Goal: Task Accomplishment & Management: Use online tool/utility

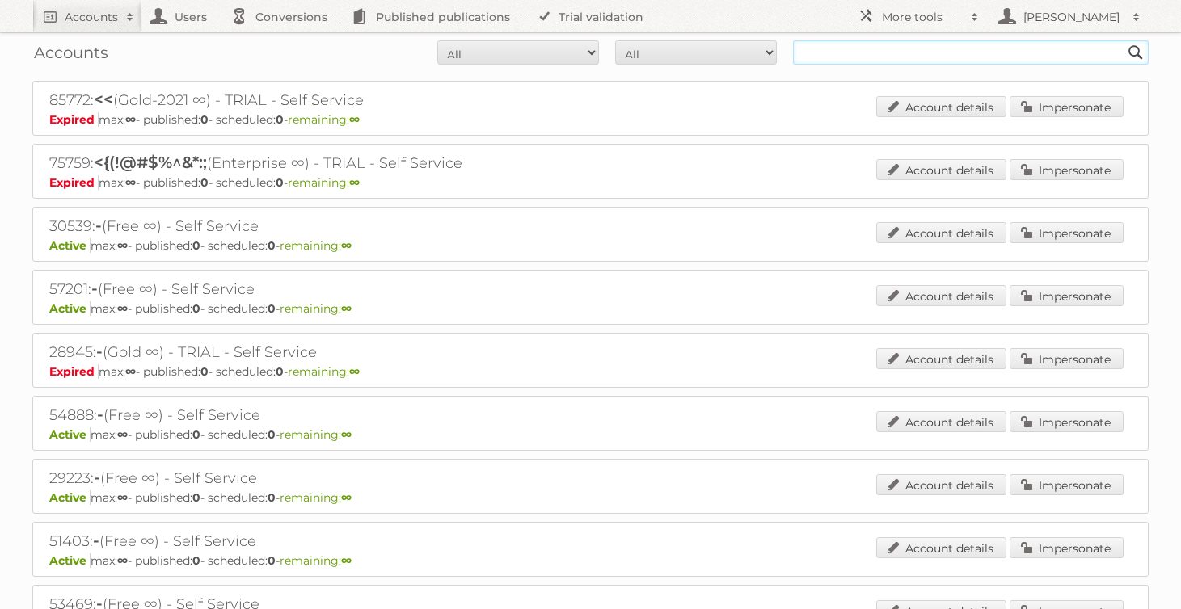
click at [903, 53] on input "text" at bounding box center [971, 52] width 356 height 24
type input "moma"
click at [1123, 40] on input "Search" at bounding box center [1135, 52] width 24 height 24
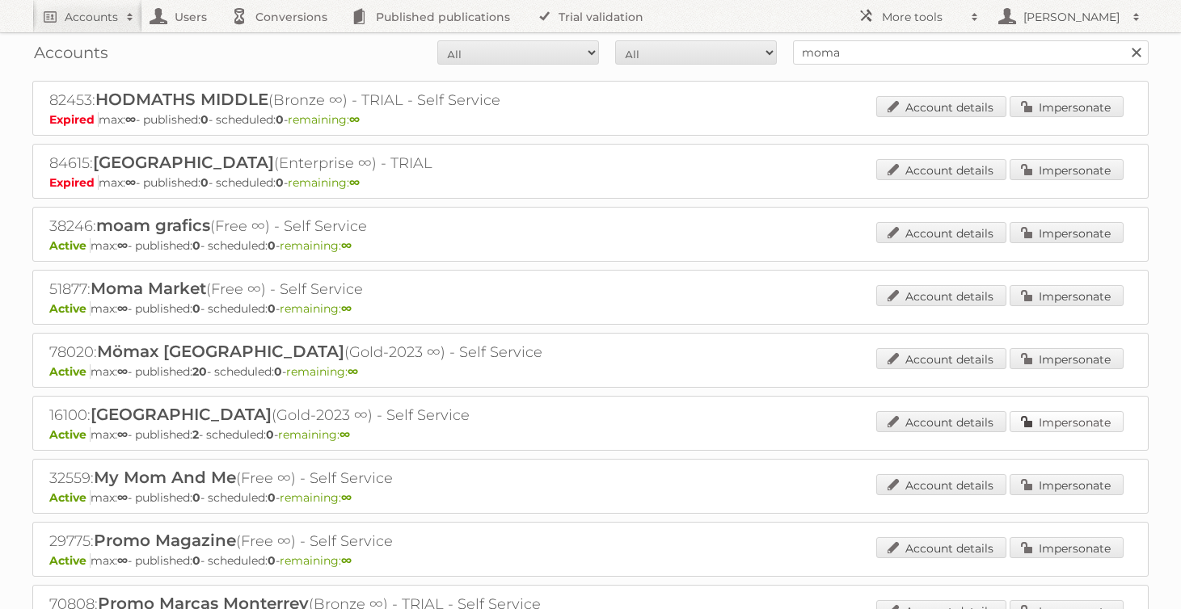
click at [1059, 425] on link "Impersonate" at bounding box center [1066, 421] width 114 height 21
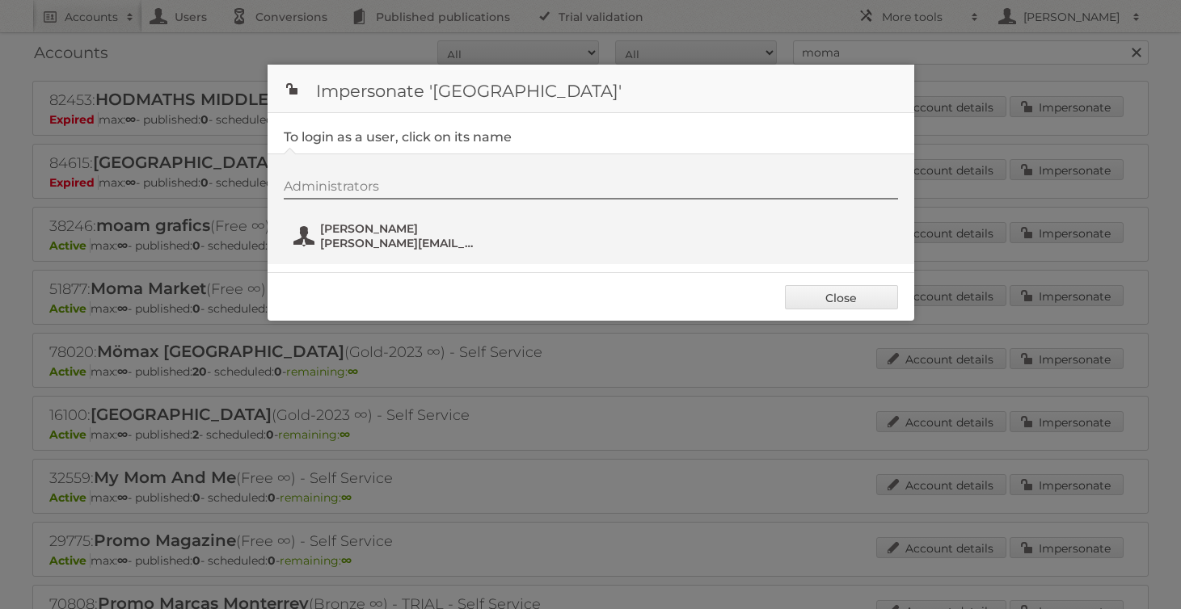
click at [371, 232] on span "Ursula Milan" at bounding box center [398, 228] width 157 height 15
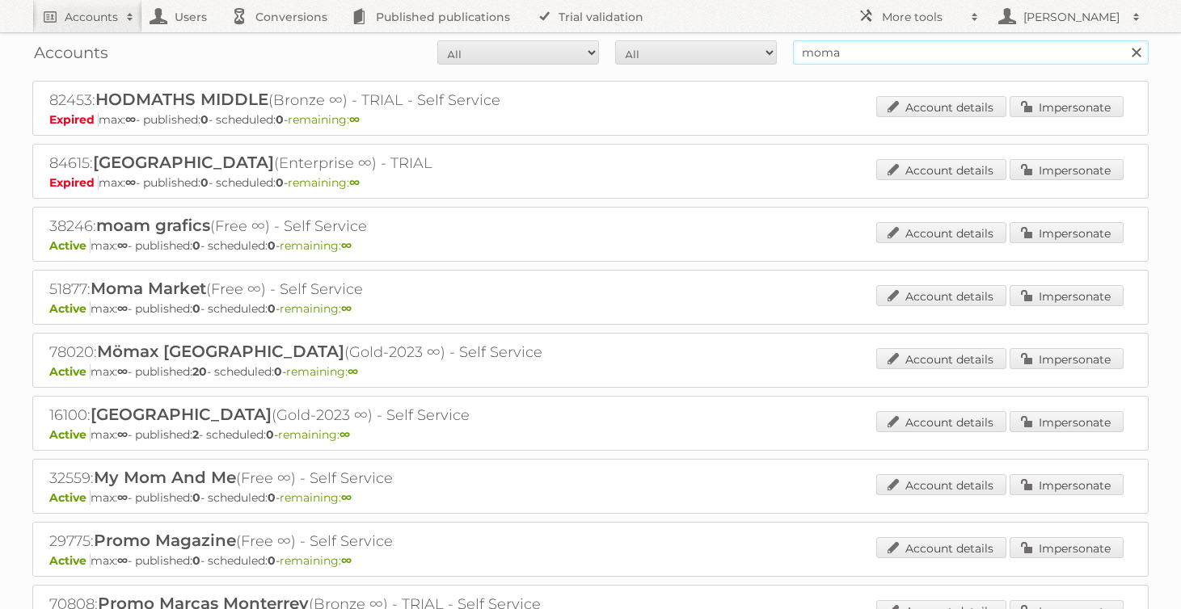
drag, startPoint x: 863, startPoint y: 53, endPoint x: 783, endPoint y: 49, distance: 80.1
click at [784, 49] on form "All Active Expired Pending All Paid Trials Self service moma Search" at bounding box center [590, 52] width 1116 height 24
type input "brighton"
click at [1123, 40] on input "Search" at bounding box center [1135, 52] width 24 height 24
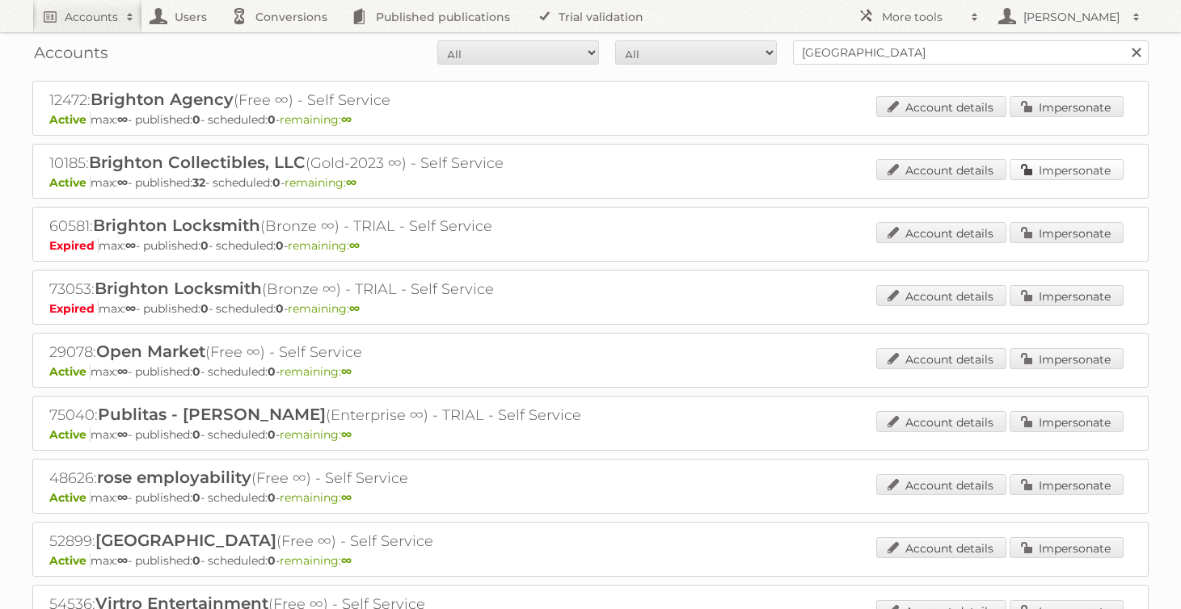
click at [1079, 174] on link "Impersonate" at bounding box center [1066, 169] width 114 height 21
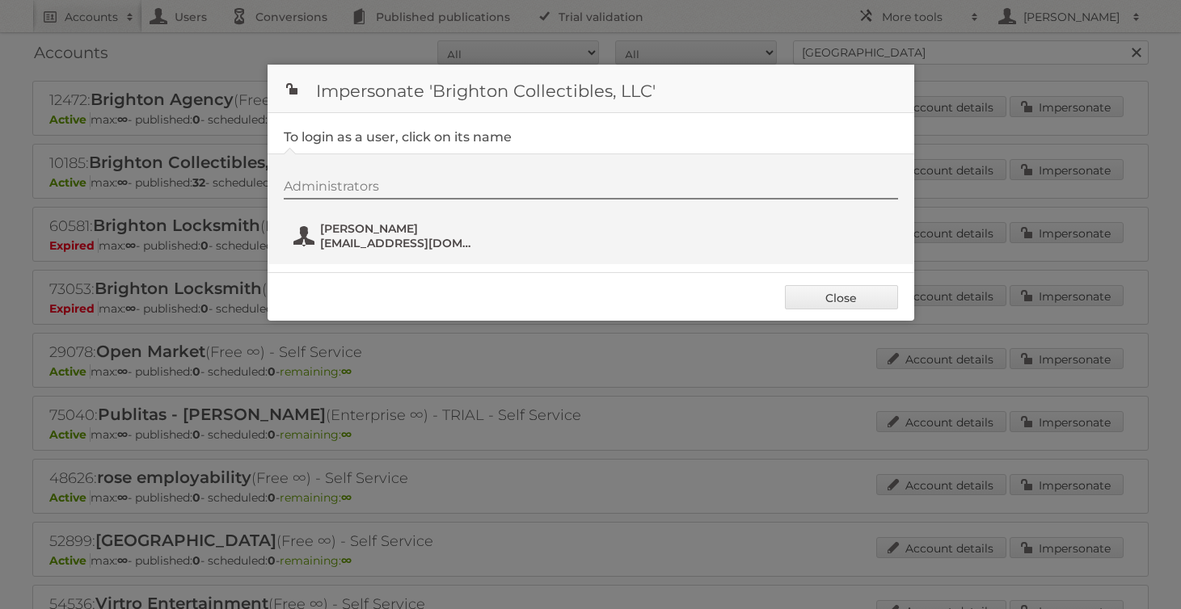
click at [389, 234] on span "Matt Kohl" at bounding box center [398, 228] width 157 height 15
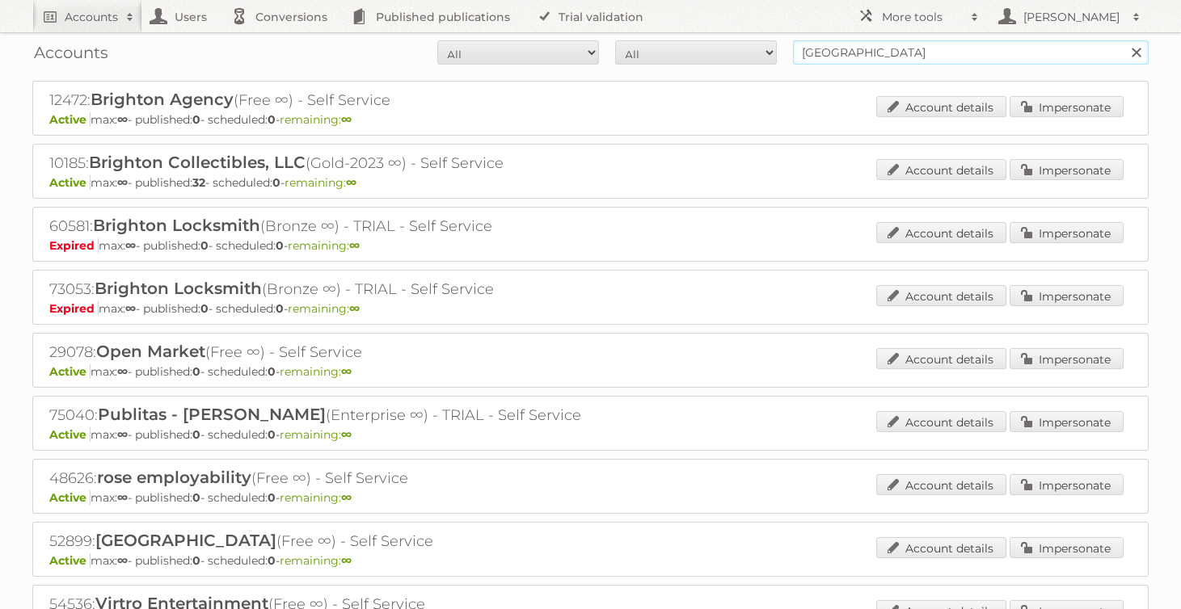
drag, startPoint x: 889, startPoint y: 53, endPoint x: 748, endPoint y: 53, distance: 140.6
click at [748, 53] on form "All Active Expired Pending All Paid Trials Self service brighton Search" at bounding box center [590, 52] width 1116 height 24
type input "four hands"
click at [1123, 40] on input "Search" at bounding box center [1135, 52] width 24 height 24
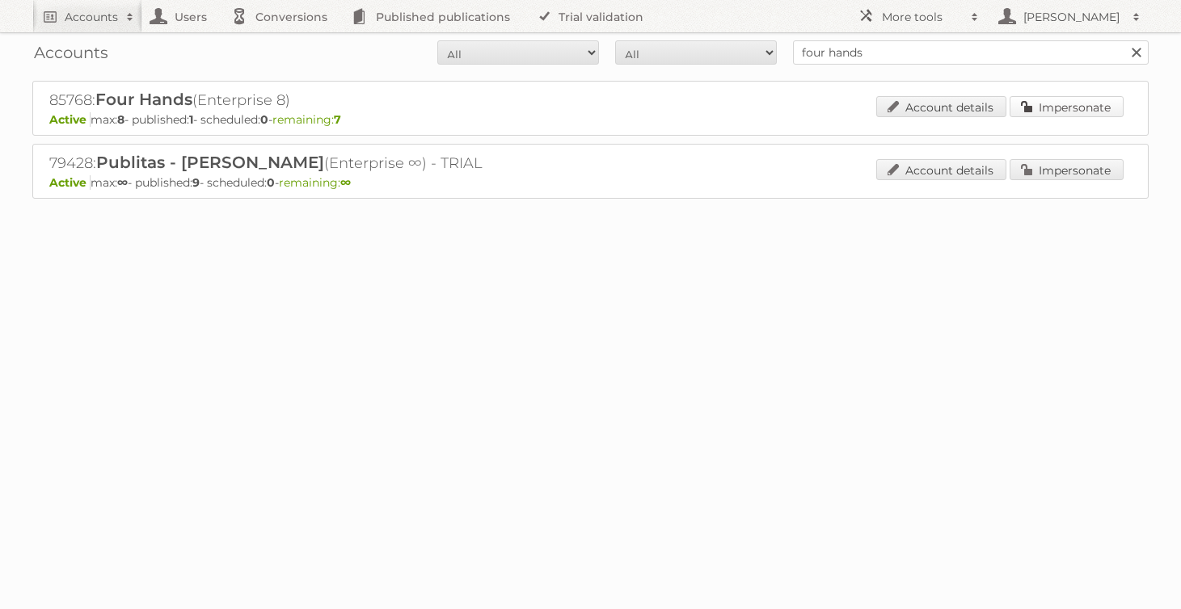
click at [1053, 114] on link "Impersonate" at bounding box center [1066, 106] width 114 height 21
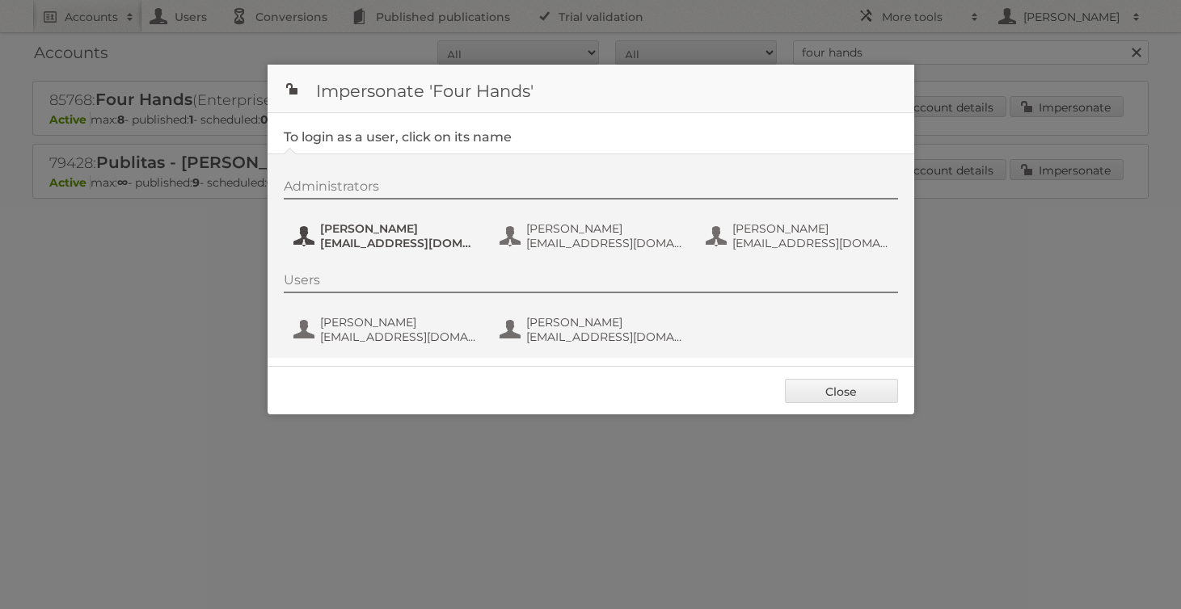
click at [334, 236] on span "jhoffend@fourhands.com" at bounding box center [398, 243] width 157 height 15
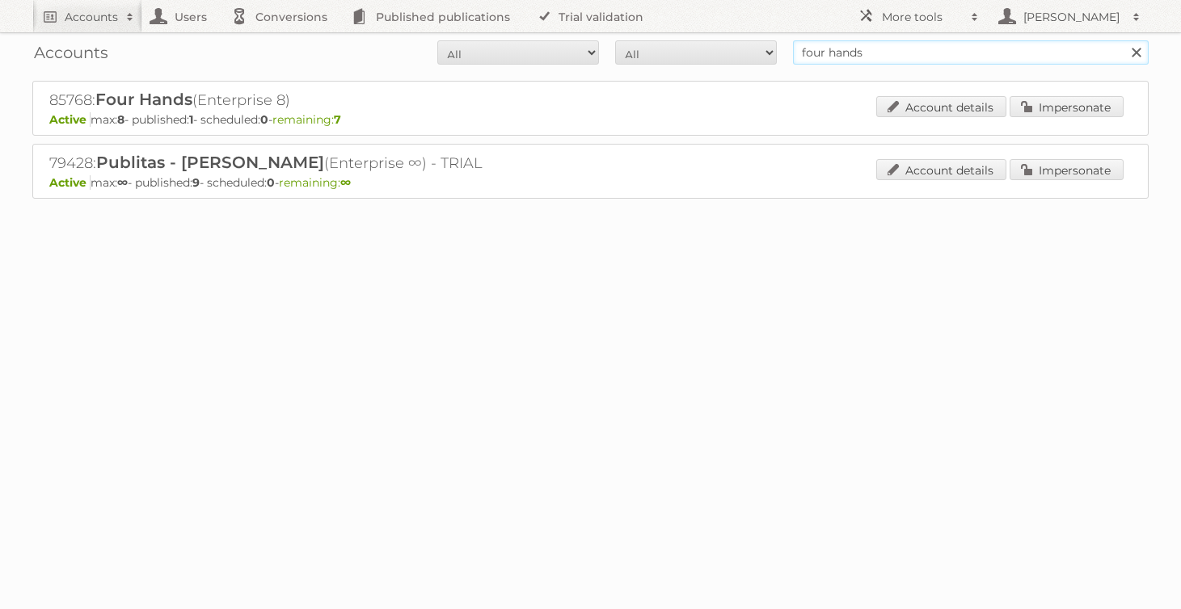
drag, startPoint x: 1029, startPoint y: 55, endPoint x: 762, endPoint y: 48, distance: 266.7
click at [762, 48] on form "All Active Expired Pending All Paid Trials Self service four hands Search" at bounding box center [590, 52] width 1116 height 24
click at [893, 65] on div "Accounts All Active Expired Pending All Paid Trials Self service four hands Sea…" at bounding box center [590, 52] width 1116 height 40
drag, startPoint x: 894, startPoint y: 52, endPoint x: 776, endPoint y: 50, distance: 118.0
click at [776, 50] on form "All Active Expired Pending All Paid Trials Self service four hands Search" at bounding box center [590, 52] width 1116 height 24
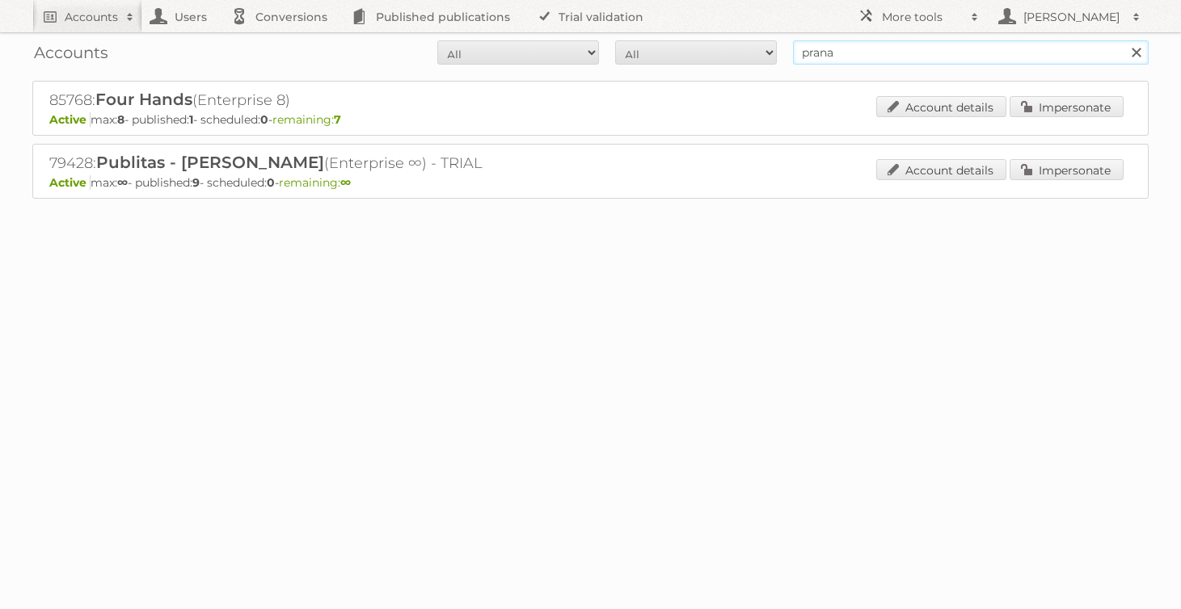
type input "prana"
click at [1123, 40] on input "Search" at bounding box center [1135, 52] width 24 height 24
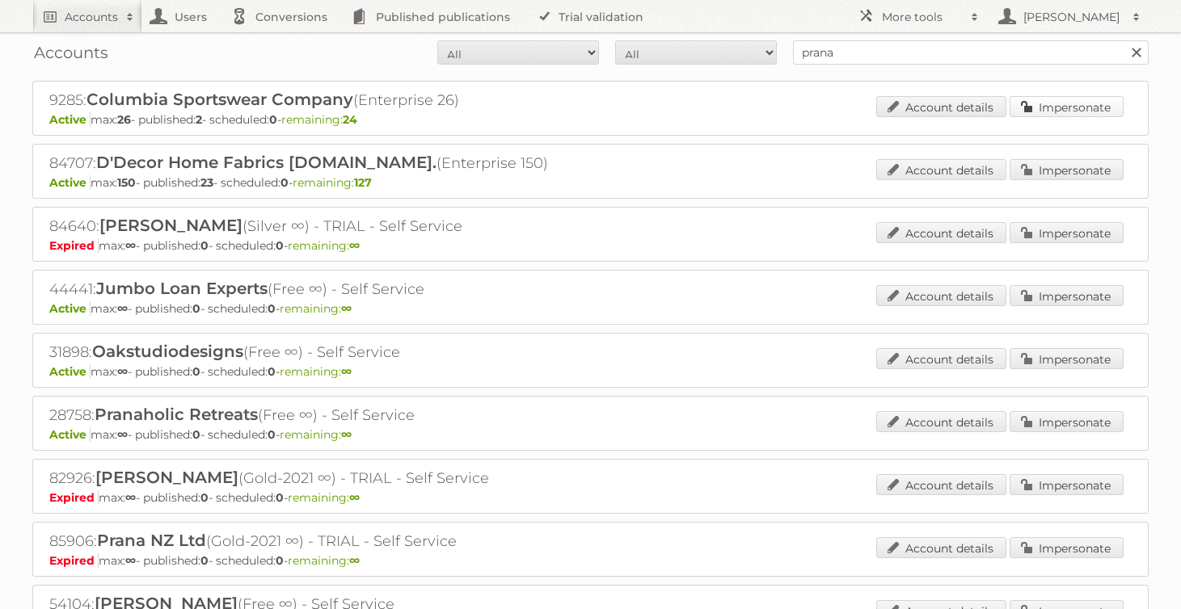
click at [1065, 105] on link "Impersonate" at bounding box center [1066, 106] width 114 height 21
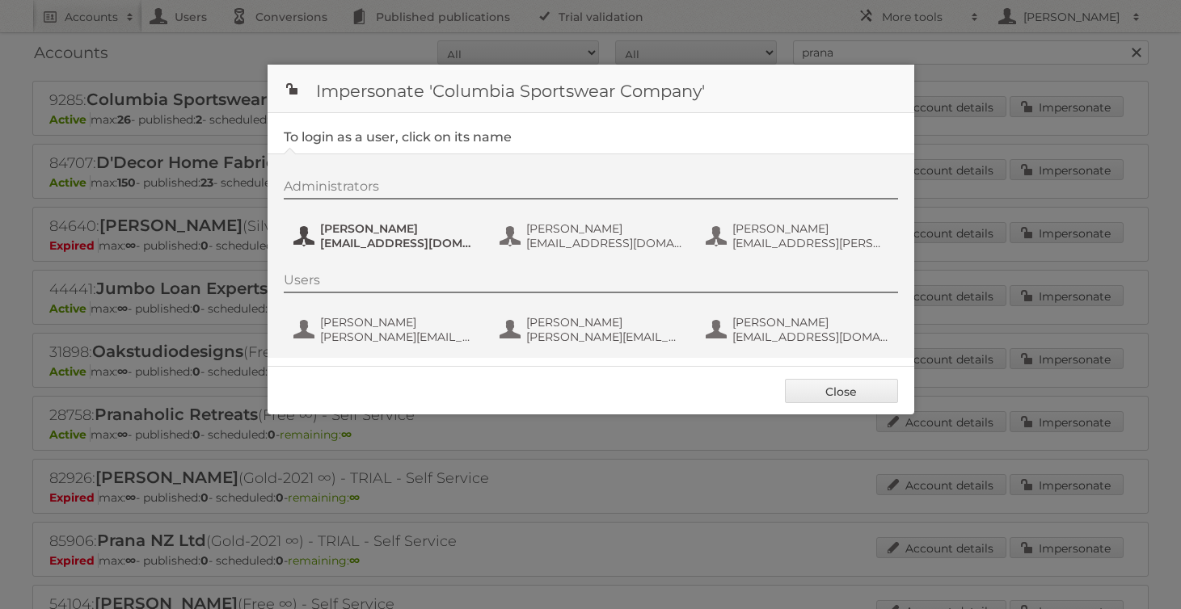
click at [375, 231] on span "[PERSON_NAME]" at bounding box center [398, 228] width 157 height 15
